Goal: Information Seeking & Learning: Learn about a topic

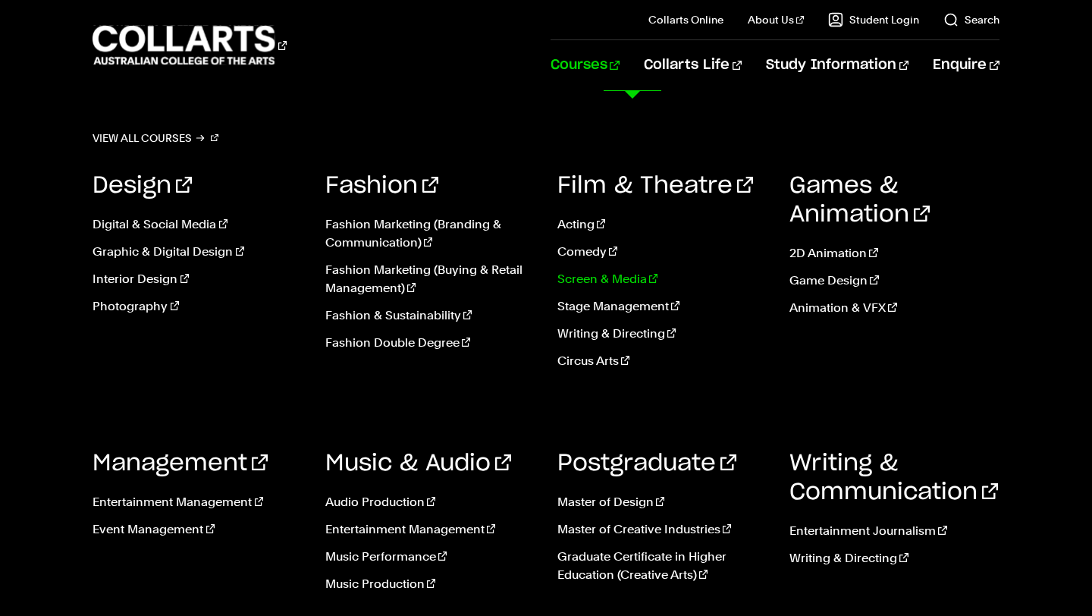
click at [606, 280] on link "Screen & Media" at bounding box center [661, 279] width 209 height 18
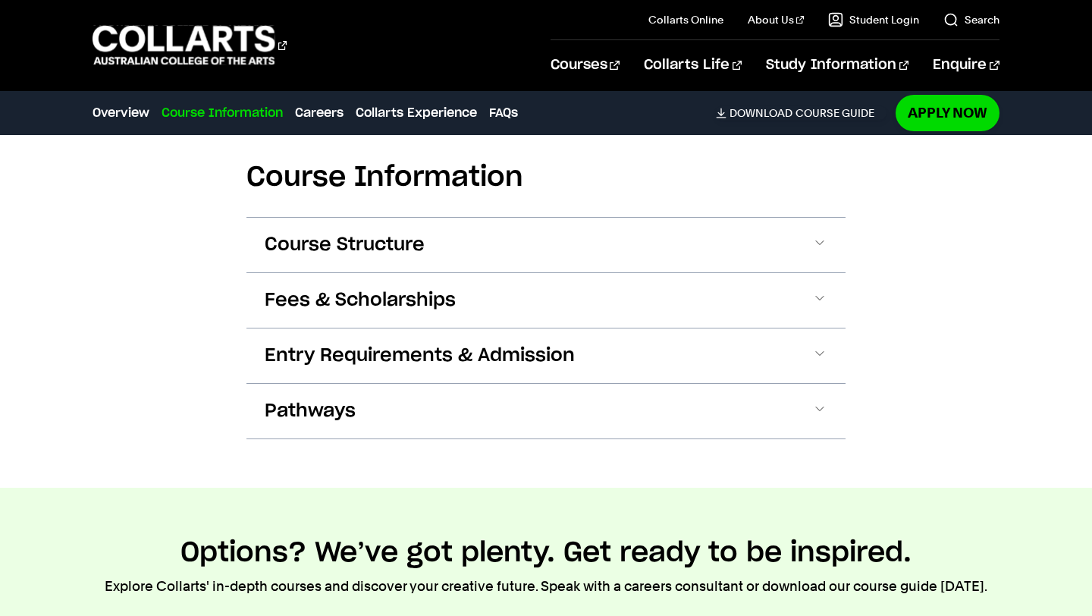
scroll to position [1449, 0]
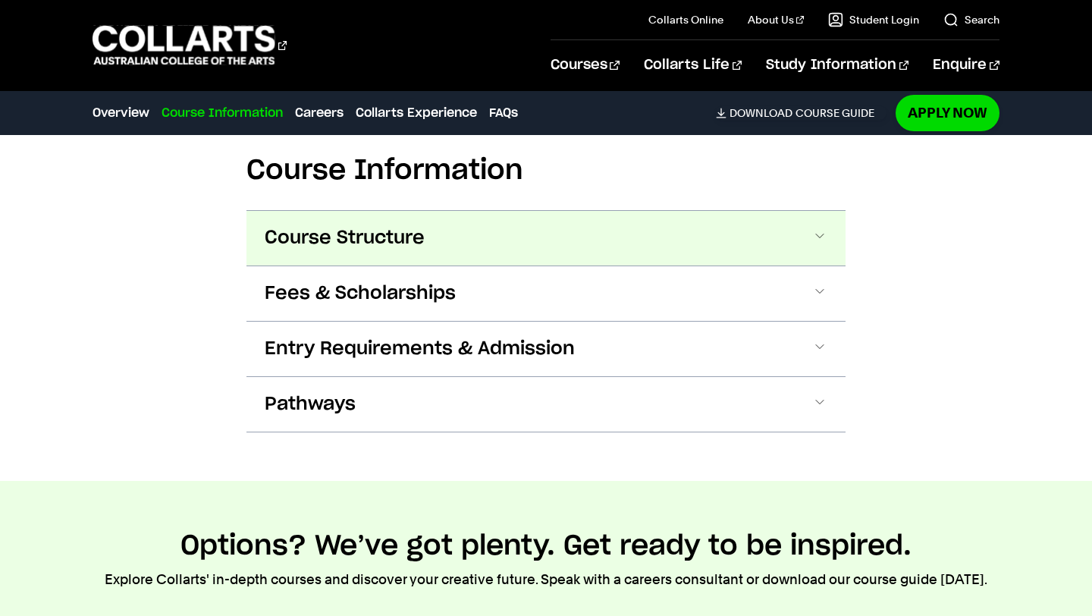
click at [770, 264] on button "Course Structure" at bounding box center [545, 238] width 599 height 55
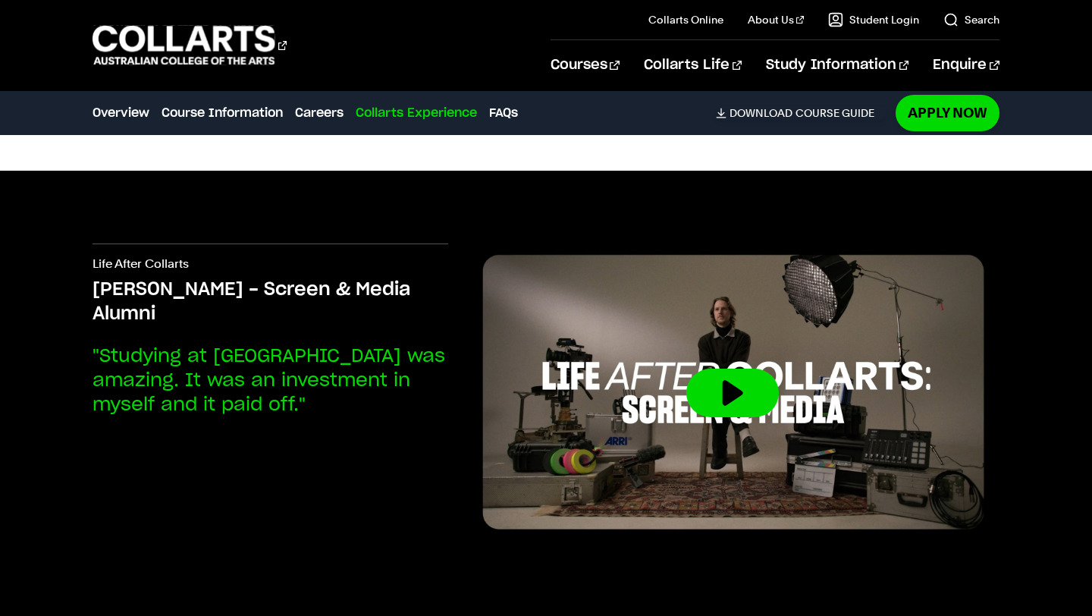
scroll to position [4466, 0]
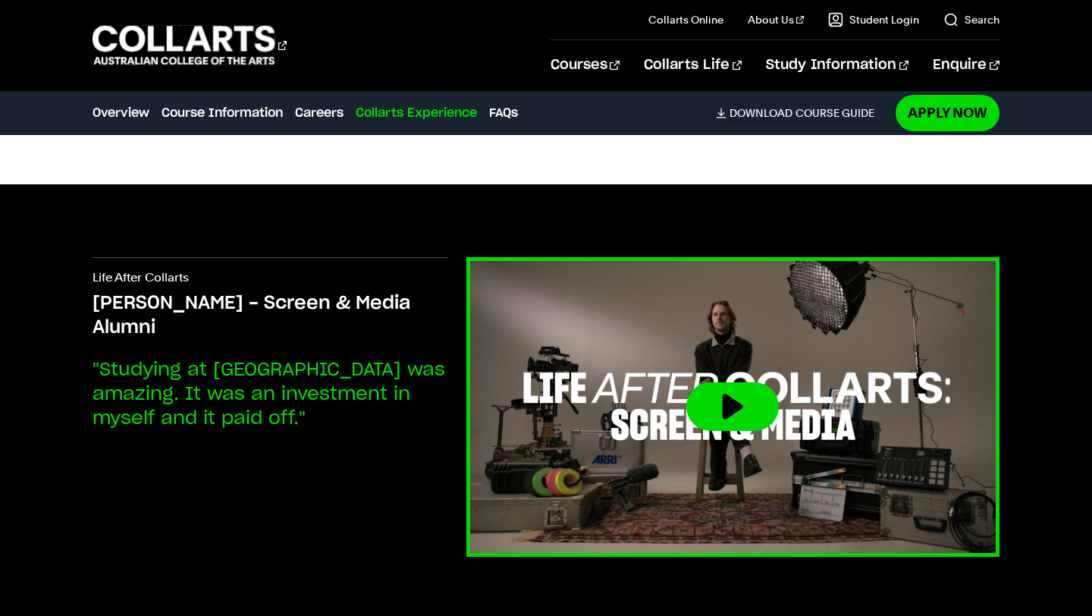
click at [915, 351] on img at bounding box center [733, 407] width 586 height 330
click at [728, 390] on button at bounding box center [732, 406] width 92 height 49
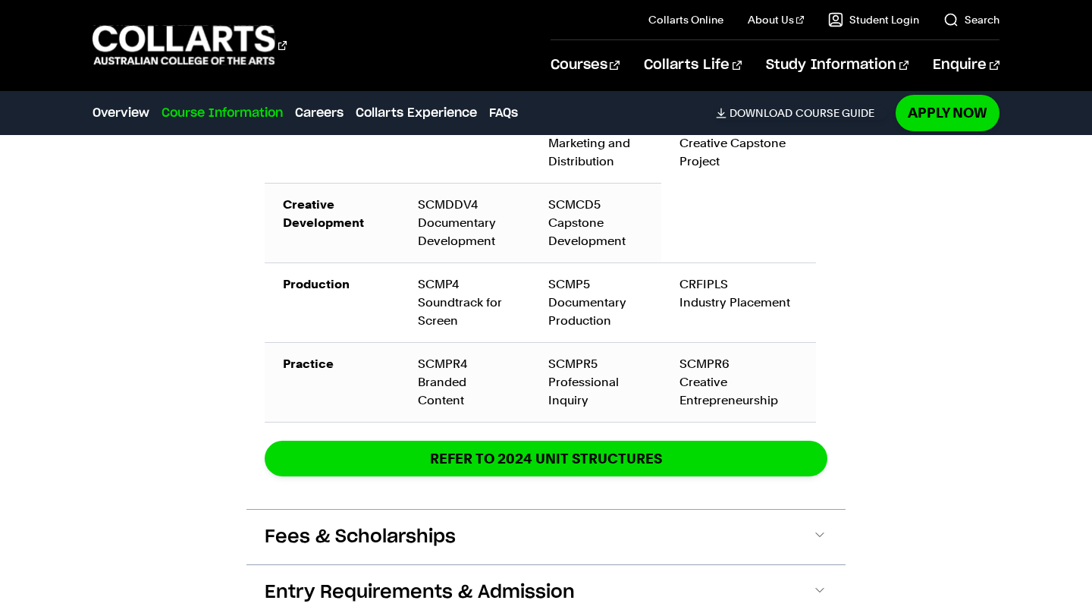
scroll to position [2320, 0]
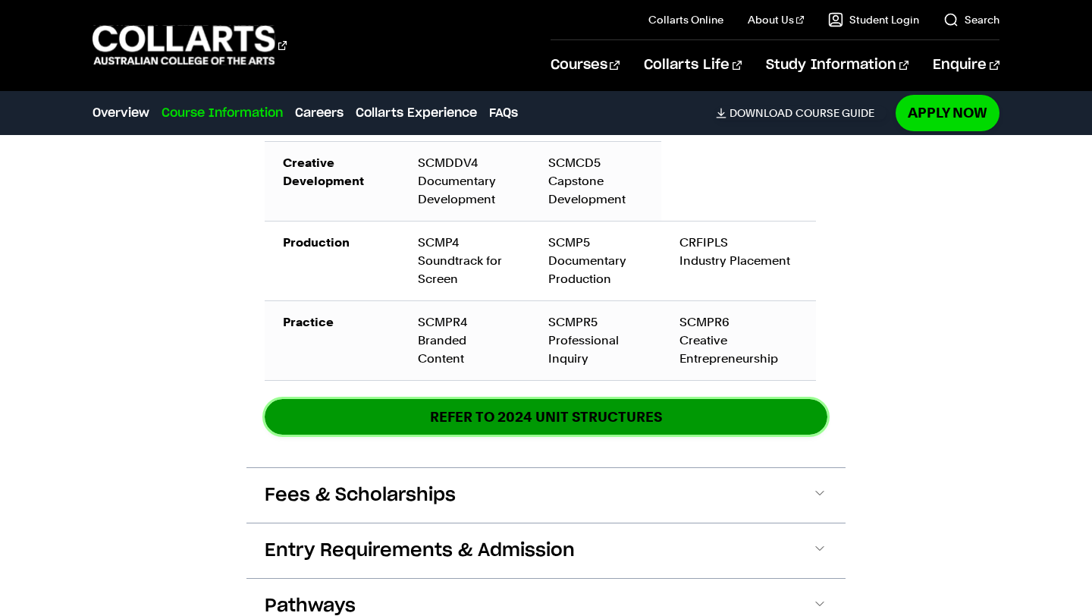
click at [510, 399] on link "REFER TO 2024 unit structures" at bounding box center [546, 417] width 562 height 36
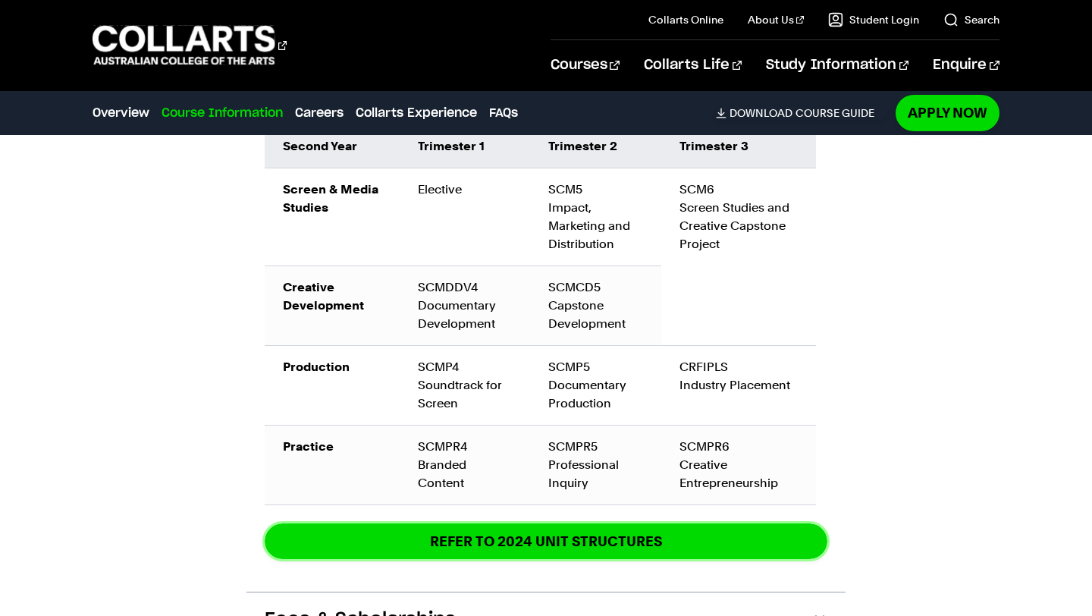
scroll to position [2164, 0]
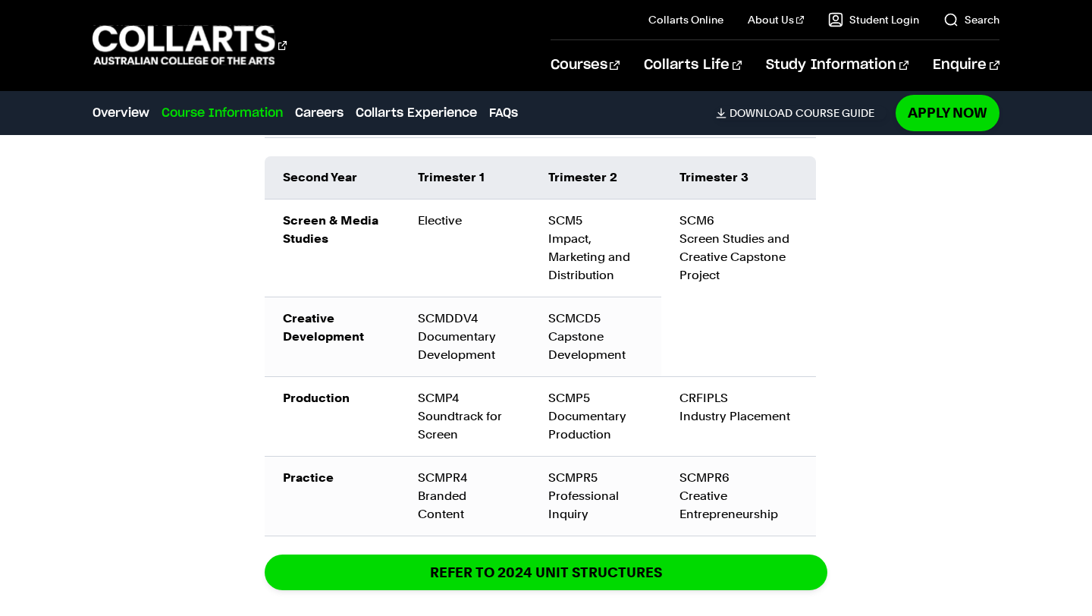
click at [446, 300] on td "SCMDDV4 Documentary Development" at bounding box center [464, 336] width 131 height 80
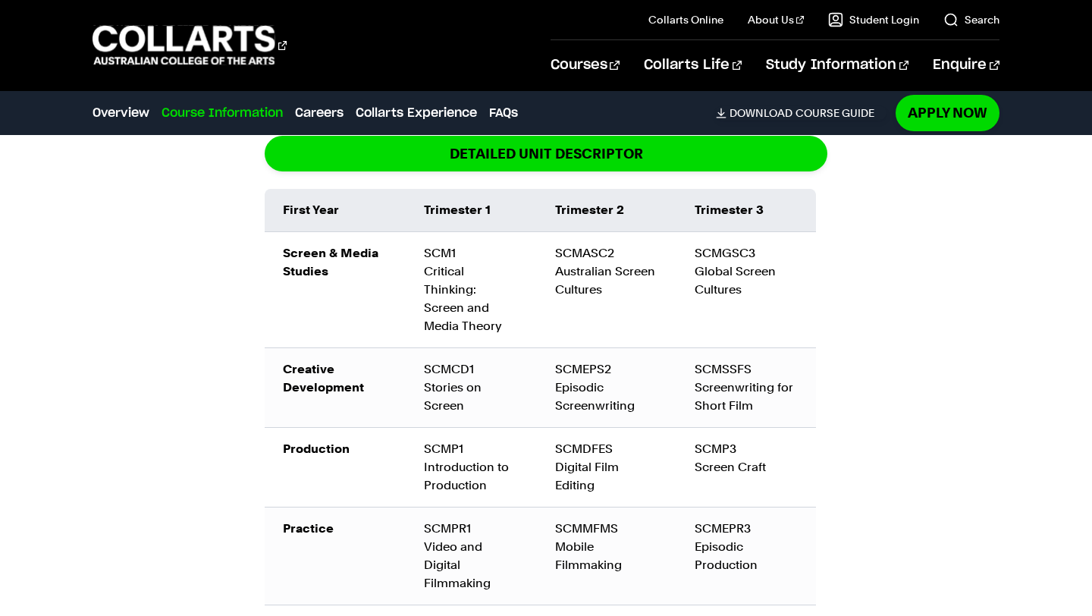
scroll to position [1694, 0]
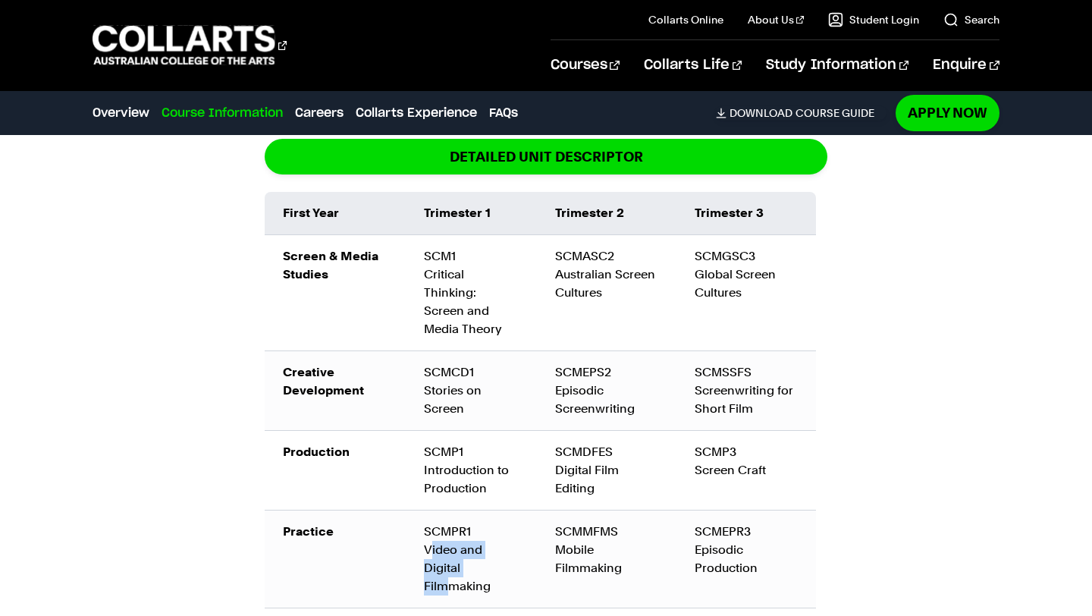
drag, startPoint x: 431, startPoint y: 530, endPoint x: 448, endPoint y: 570, distance: 43.8
click at [448, 570] on div "SCMPR1 Video and Digital Filmmaking" at bounding box center [471, 558] width 94 height 73
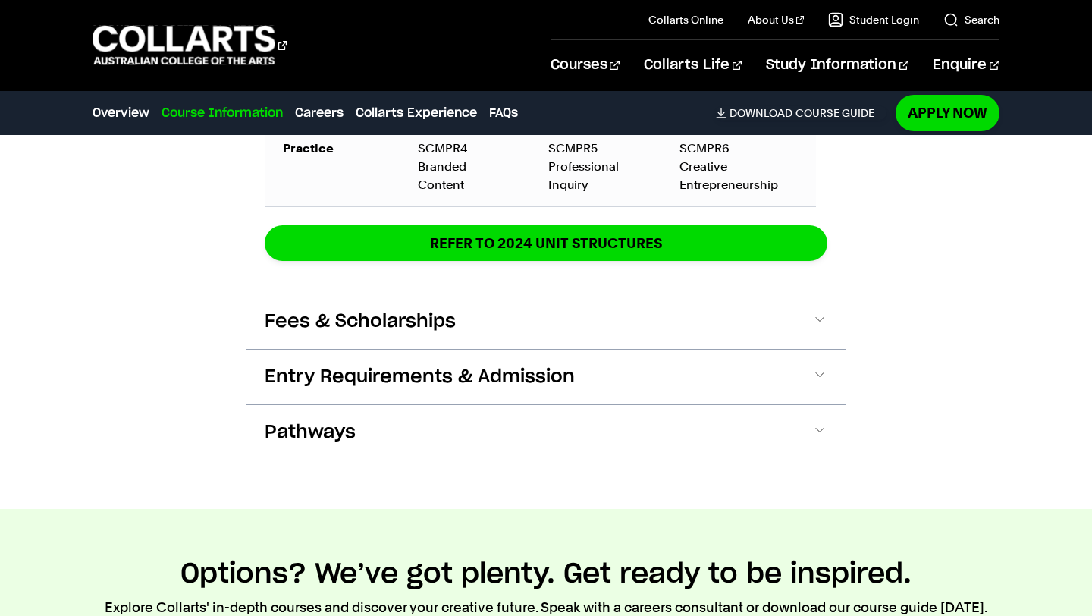
scroll to position [2495, 0]
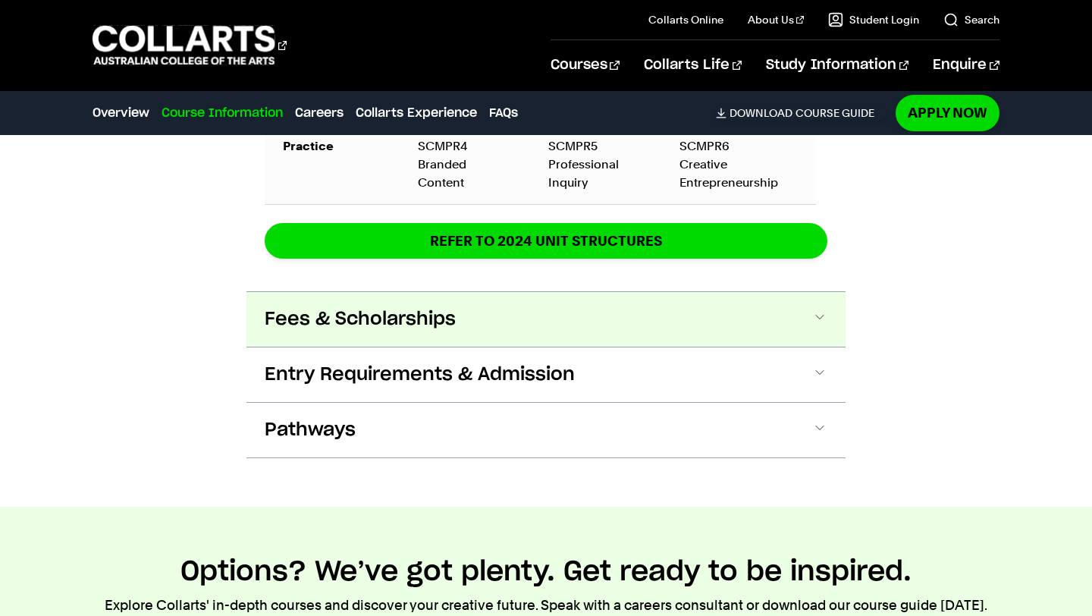
click at [625, 306] on button "Fees & Scholarships" at bounding box center [545, 319] width 599 height 55
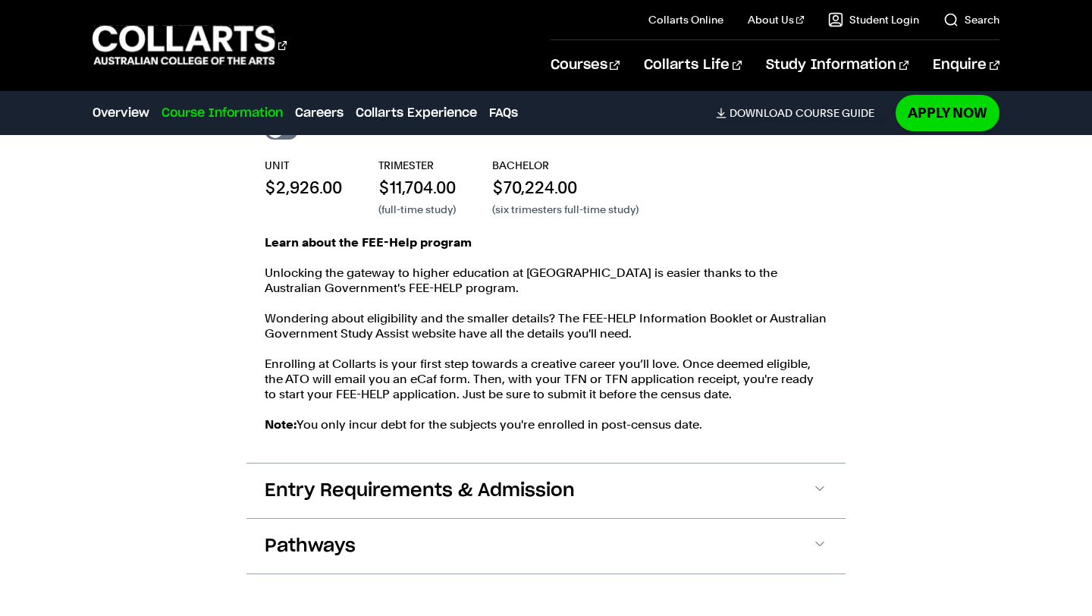
scroll to position [2786, 0]
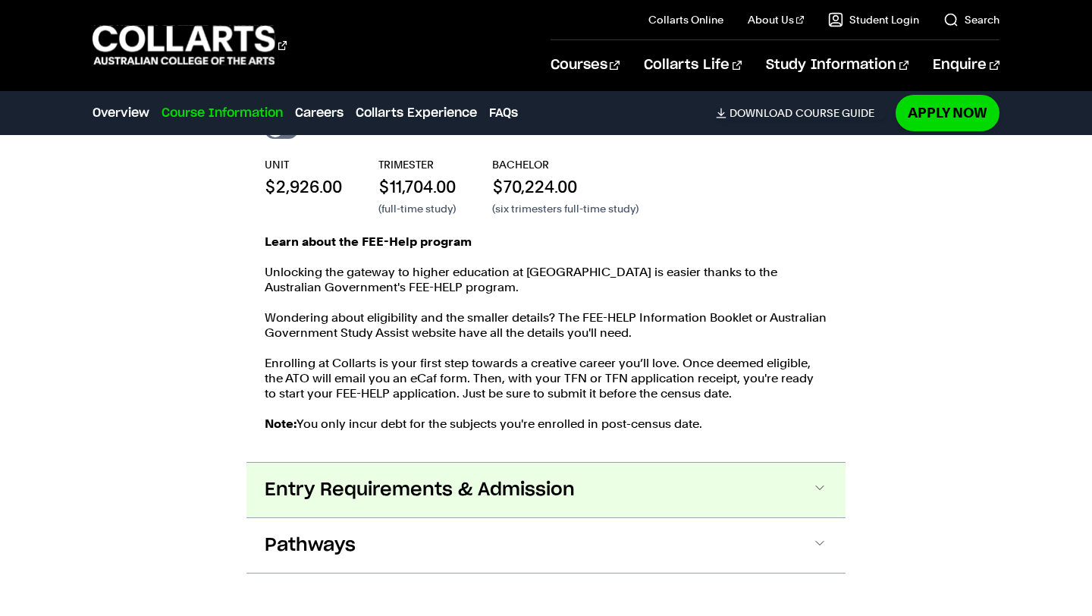
click at [543, 487] on button "Entry Requirements & Admission" at bounding box center [545, 489] width 599 height 55
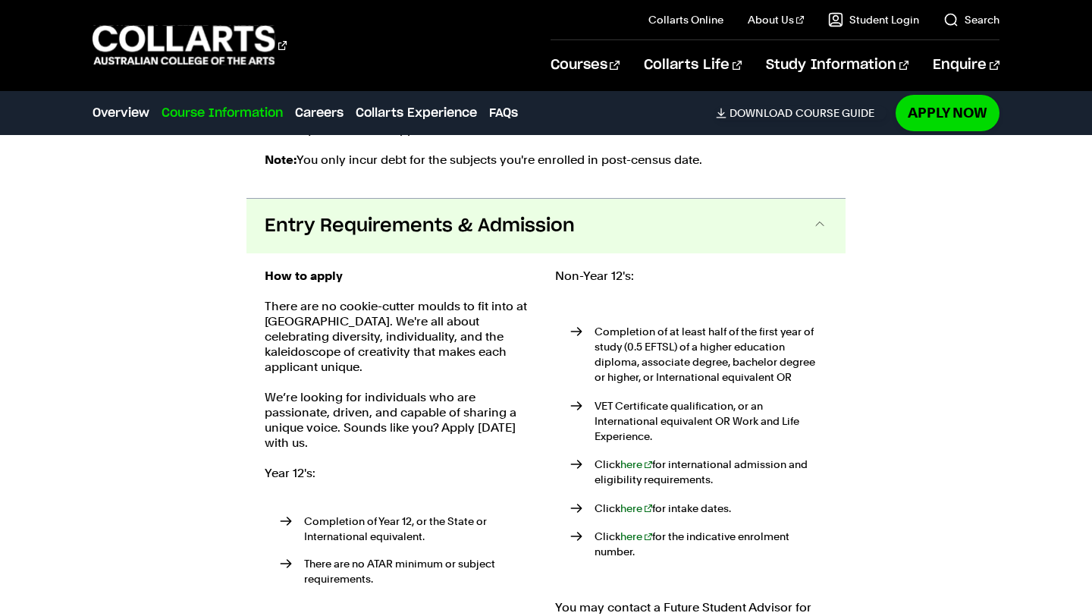
scroll to position [3094, 0]
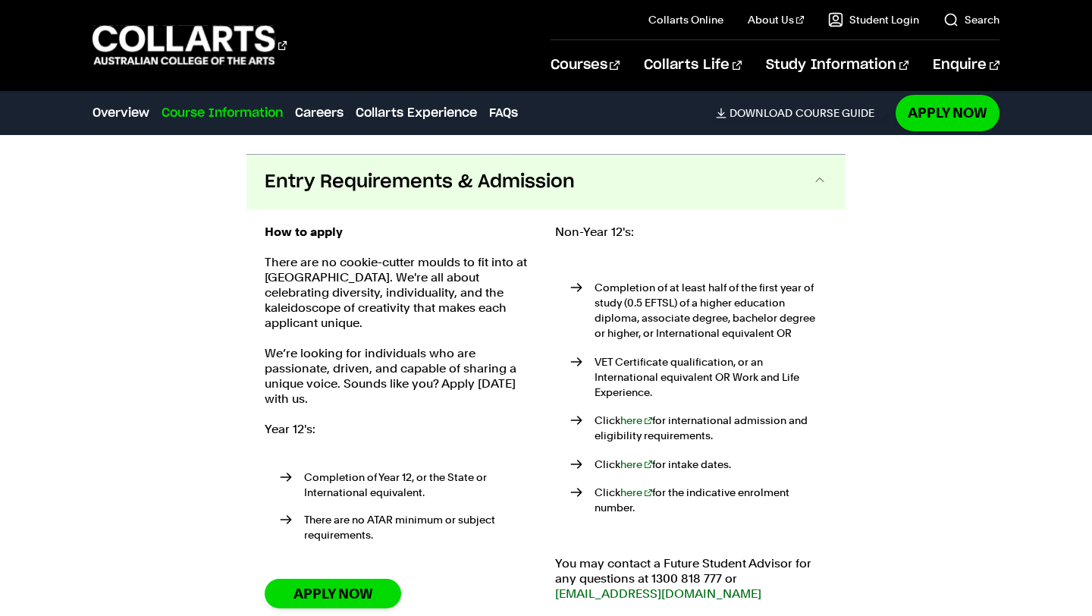
click at [556, 179] on button "Entry Requirements & Admission" at bounding box center [545, 182] width 599 height 55
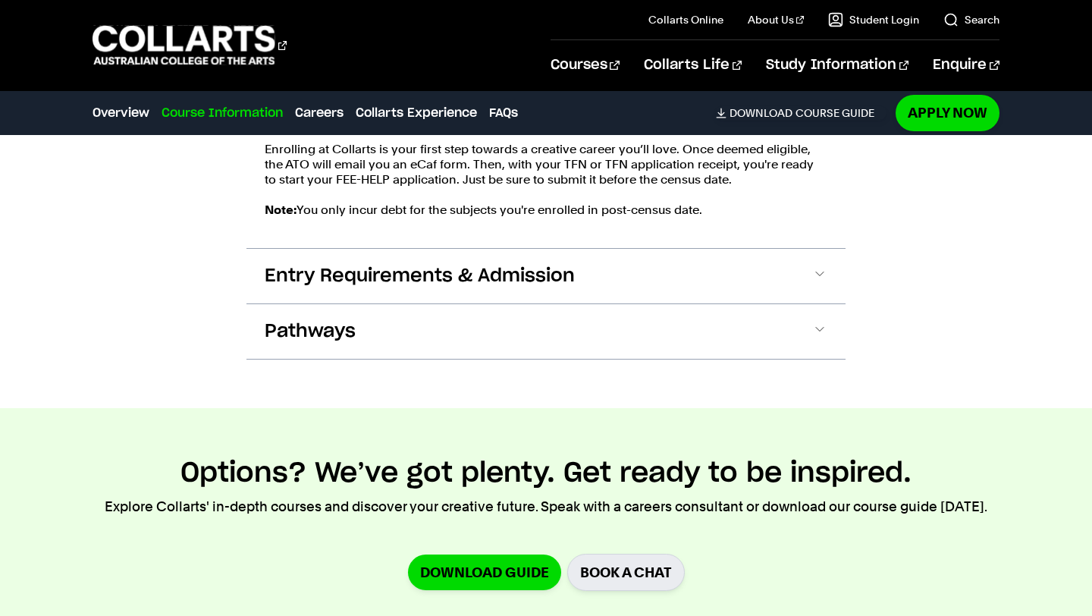
scroll to position [3008, 0]
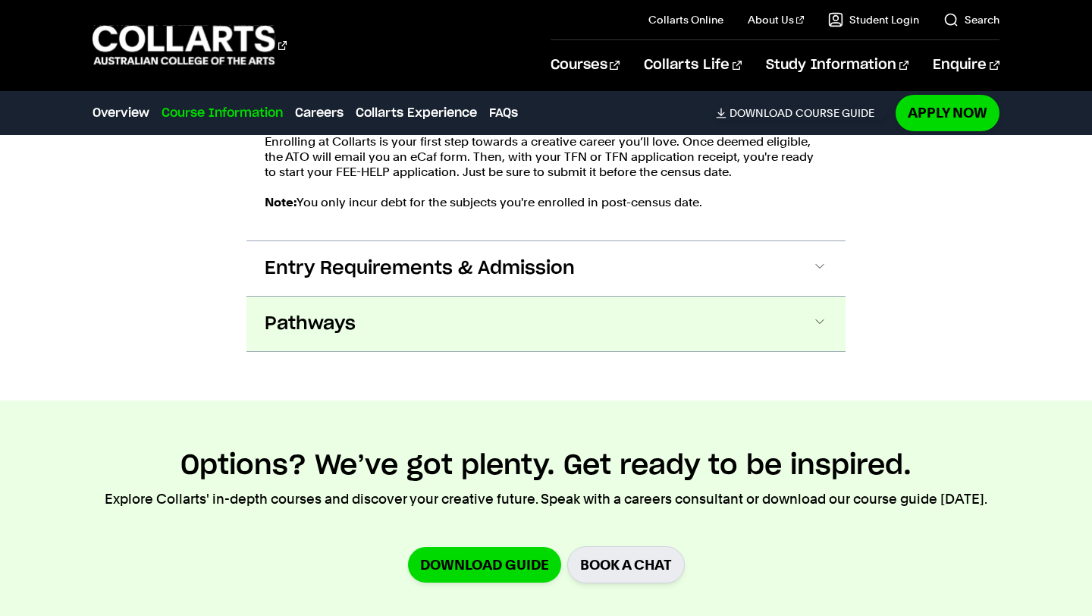
click at [552, 299] on button "Pathways" at bounding box center [545, 323] width 599 height 55
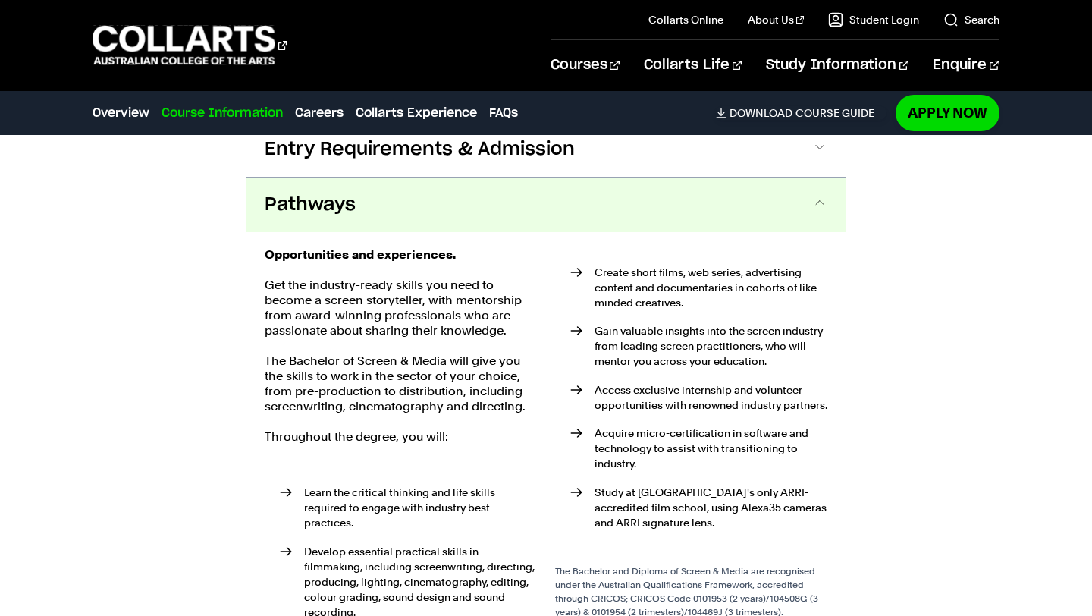
scroll to position [3150, 0]
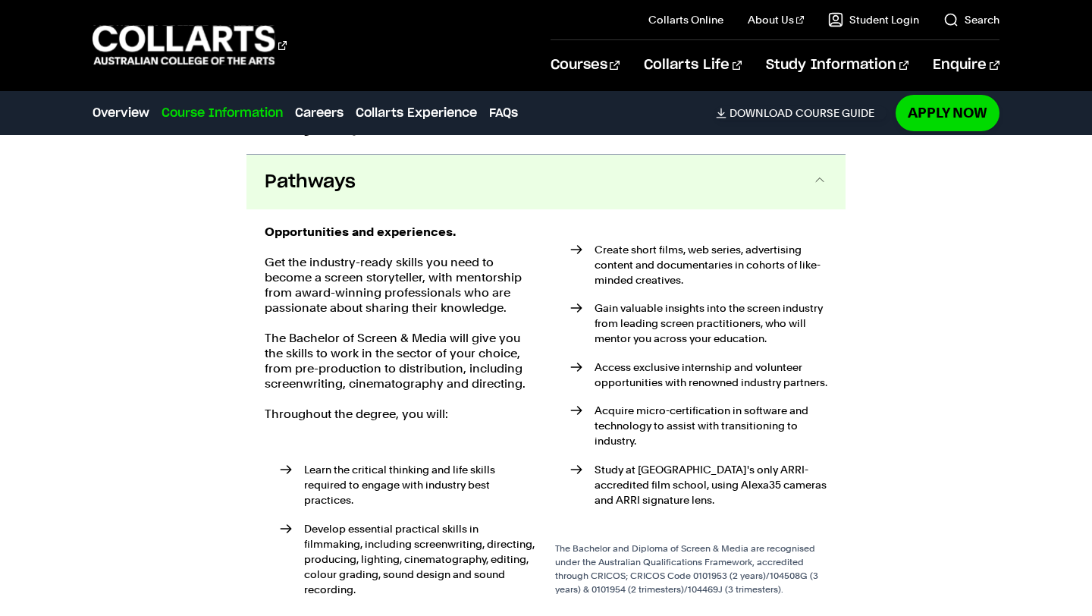
click at [578, 209] on div "Opportunities and experiences. Get the industry-ready skills you need to become…" at bounding box center [545, 423] width 599 height 428
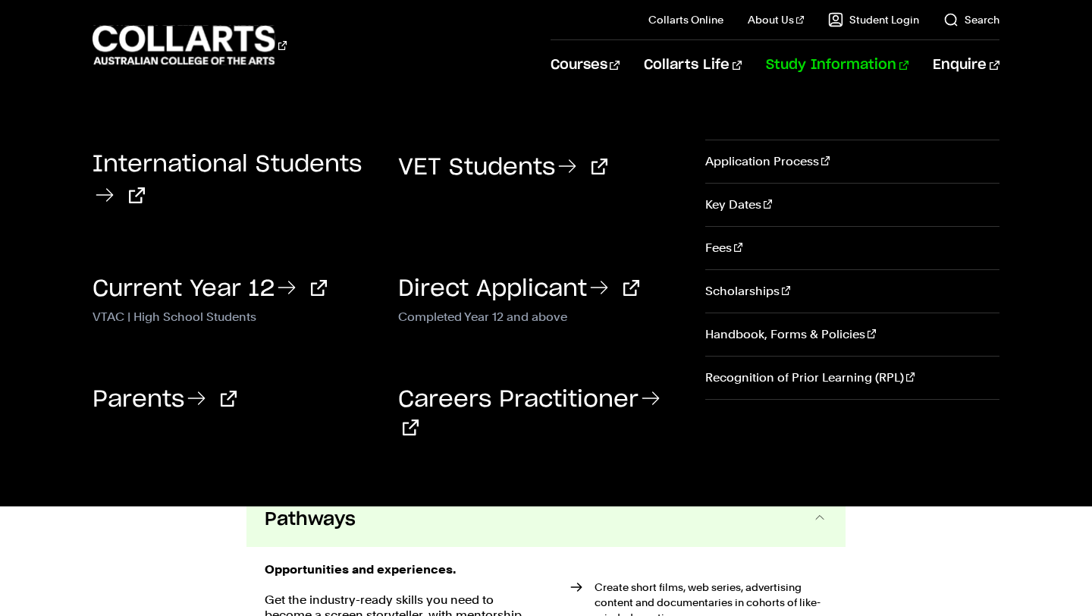
scroll to position [2805, 0]
